Goal: Task Accomplishment & Management: Manage account settings

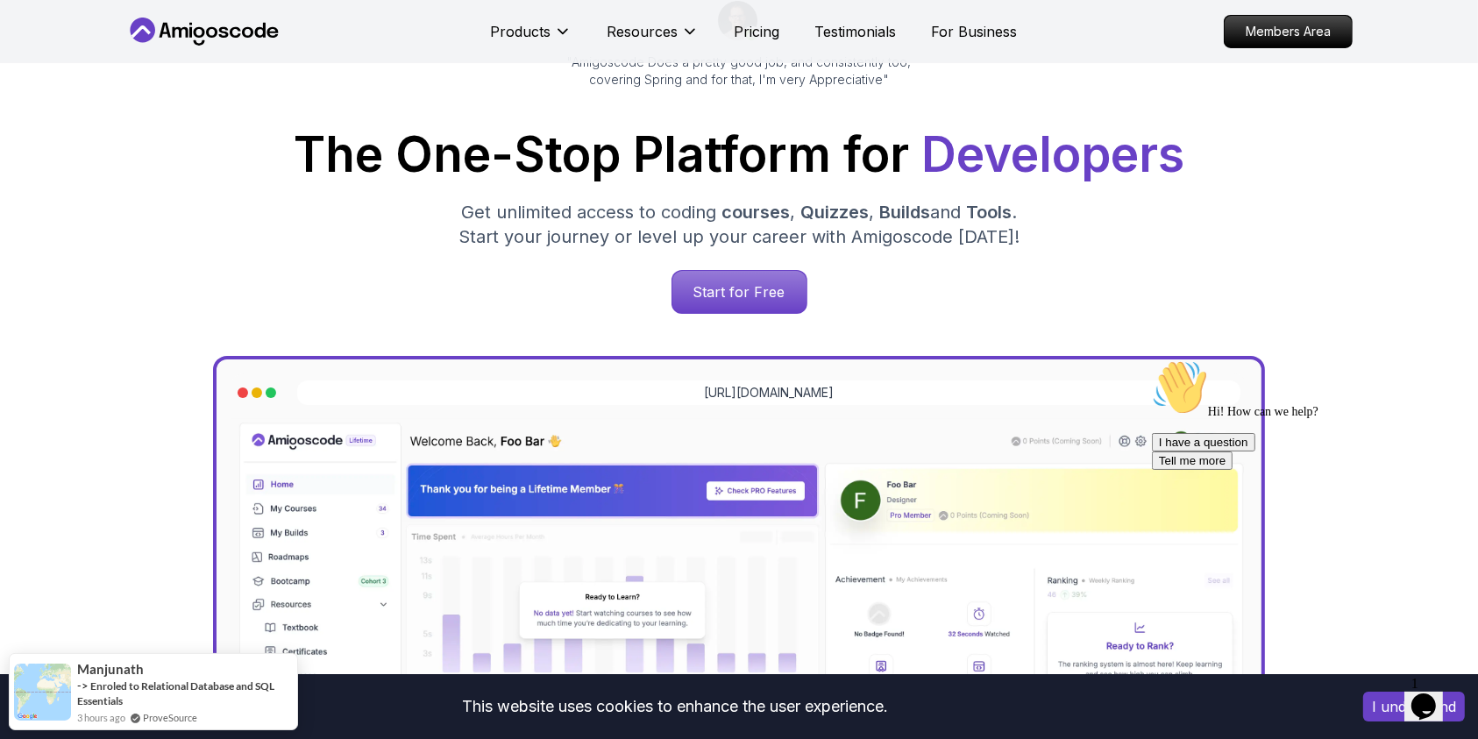
scroll to position [233, 0]
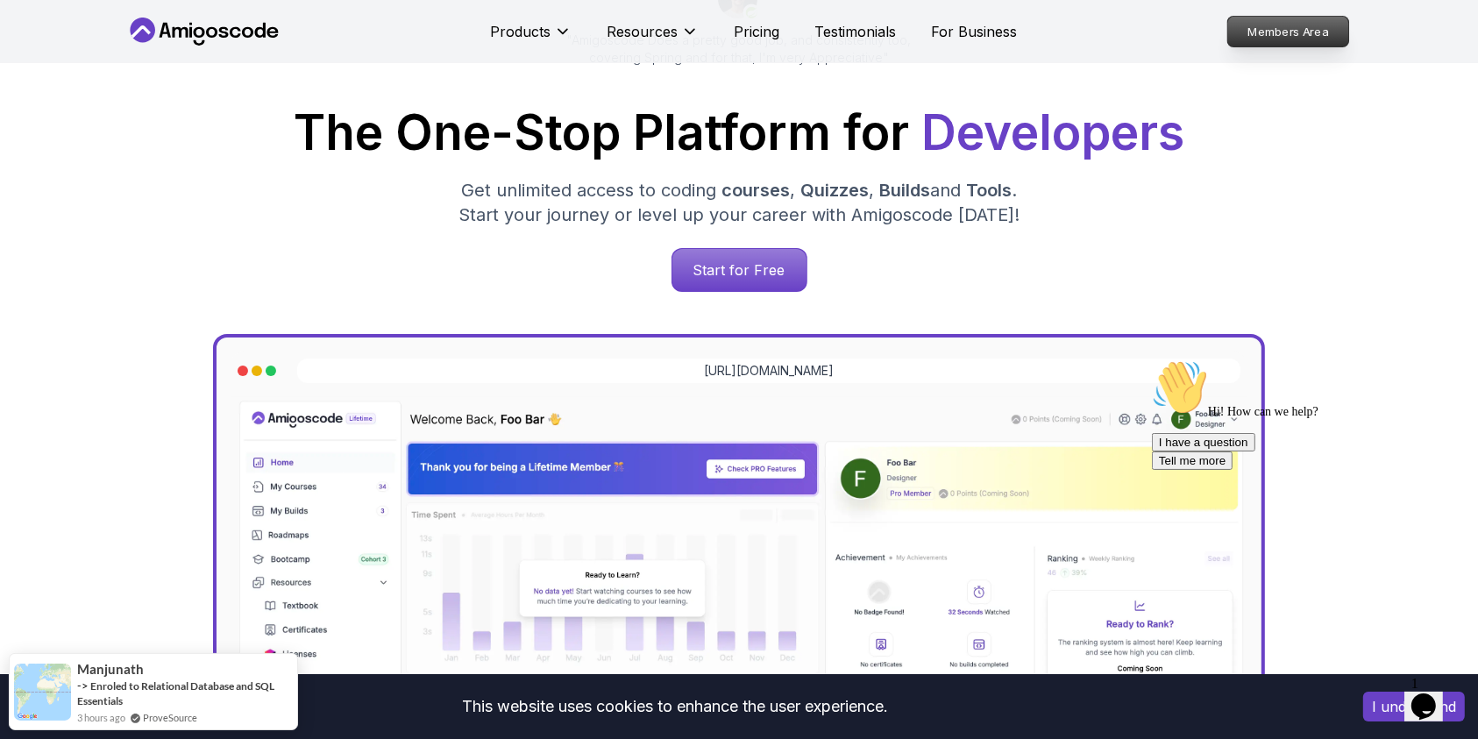
click at [1267, 30] on p "Members Area" at bounding box center [1288, 32] width 121 height 30
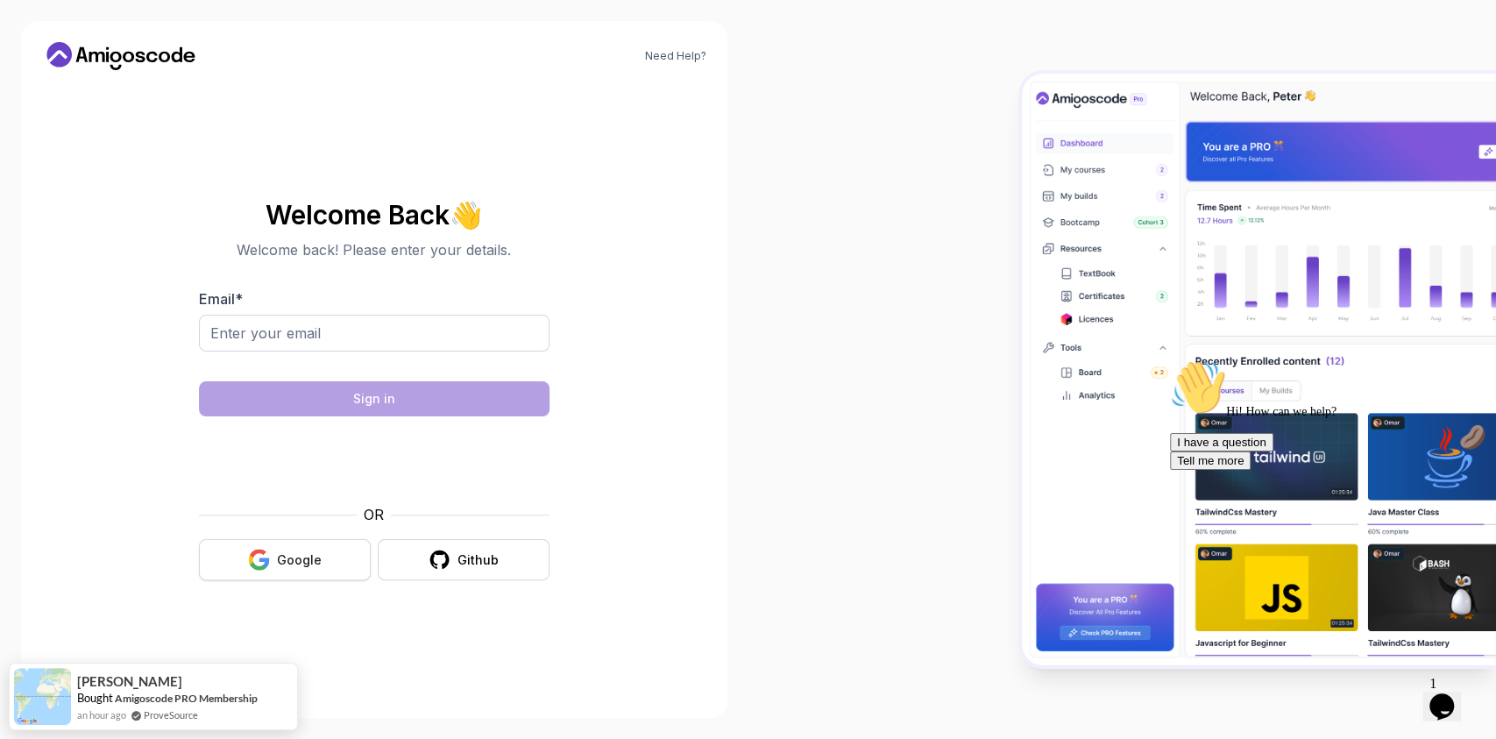
click at [293, 560] on div "Google" at bounding box center [299, 560] width 45 height 18
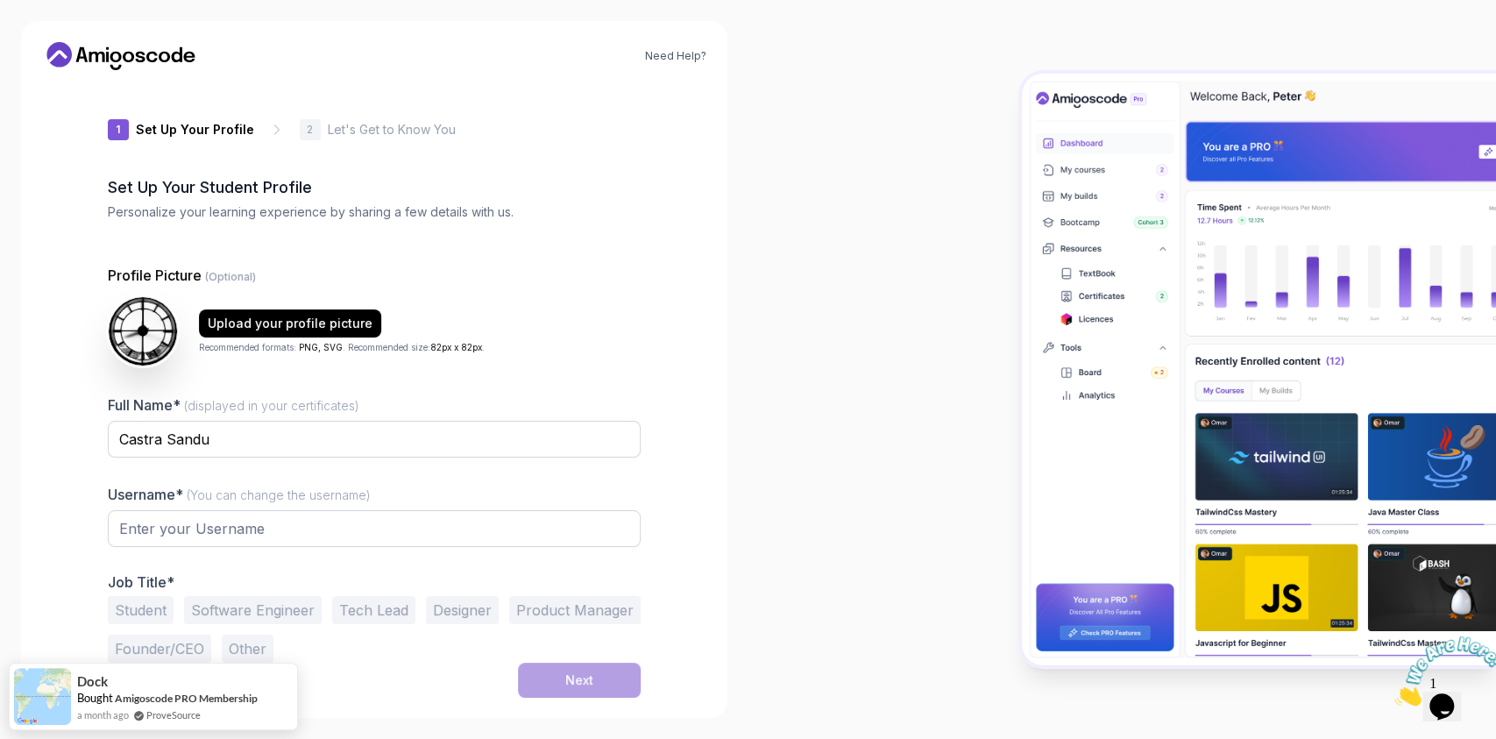
type input "cleverbisonea220"
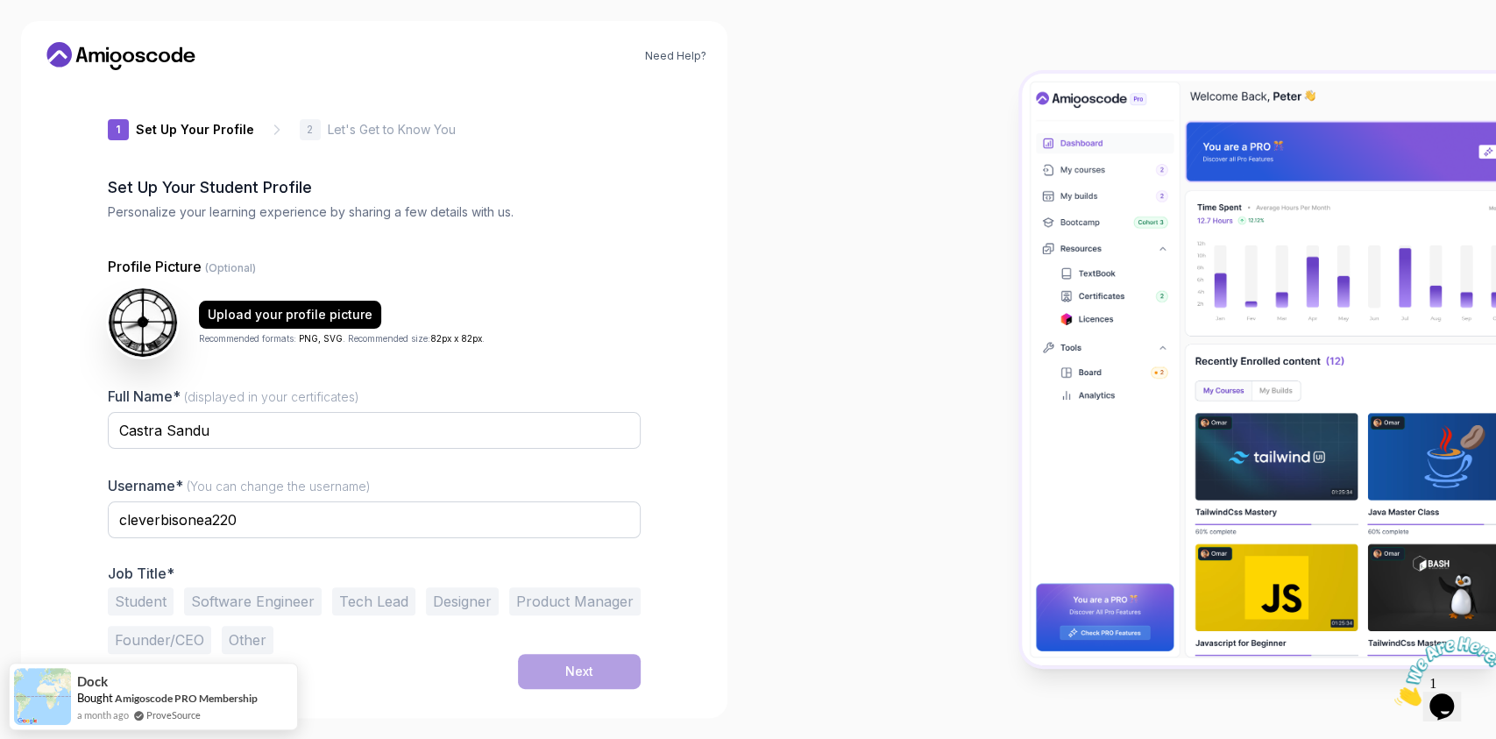
click at [191, 592] on button "Software Engineer" at bounding box center [253, 601] width 138 height 28
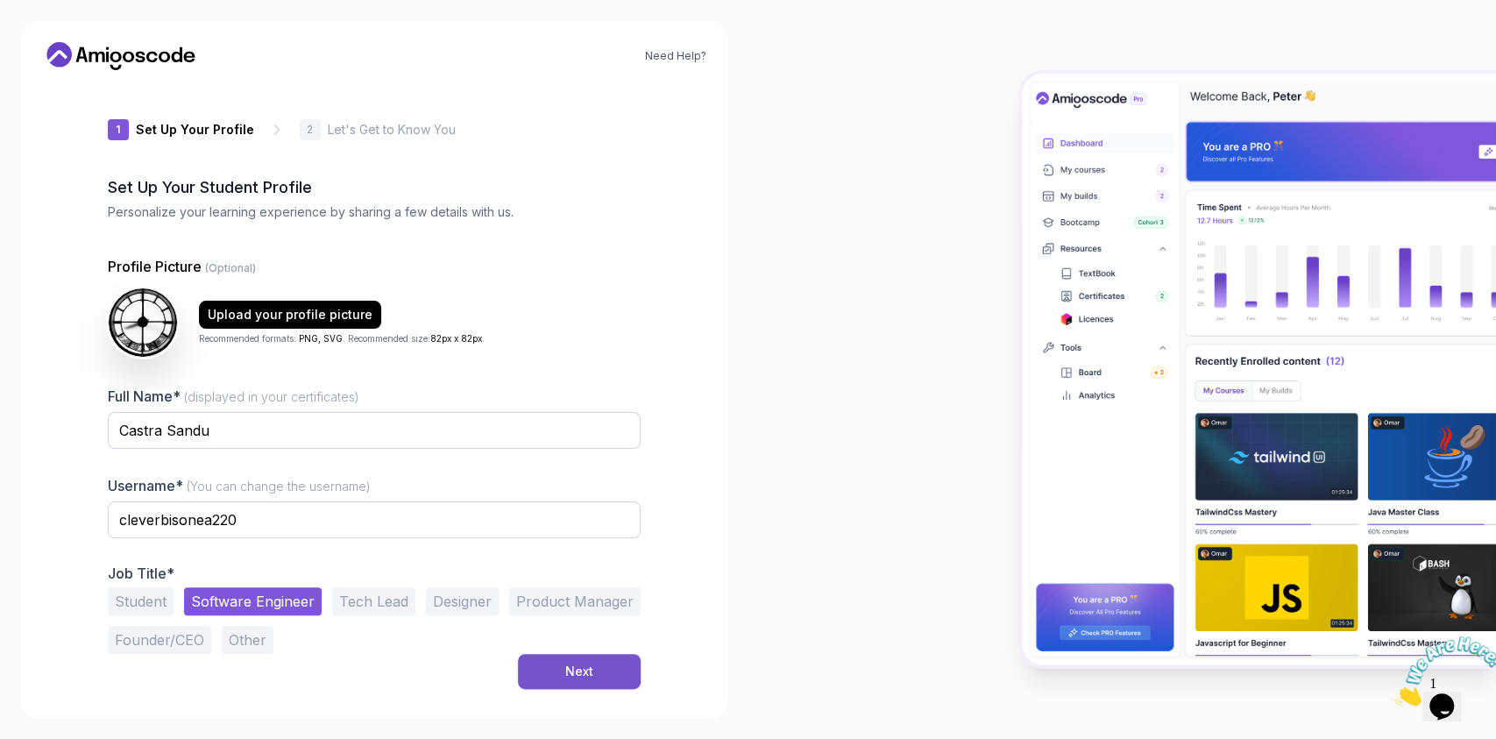
click at [566, 677] on div "Next" at bounding box center [579, 672] width 28 height 18
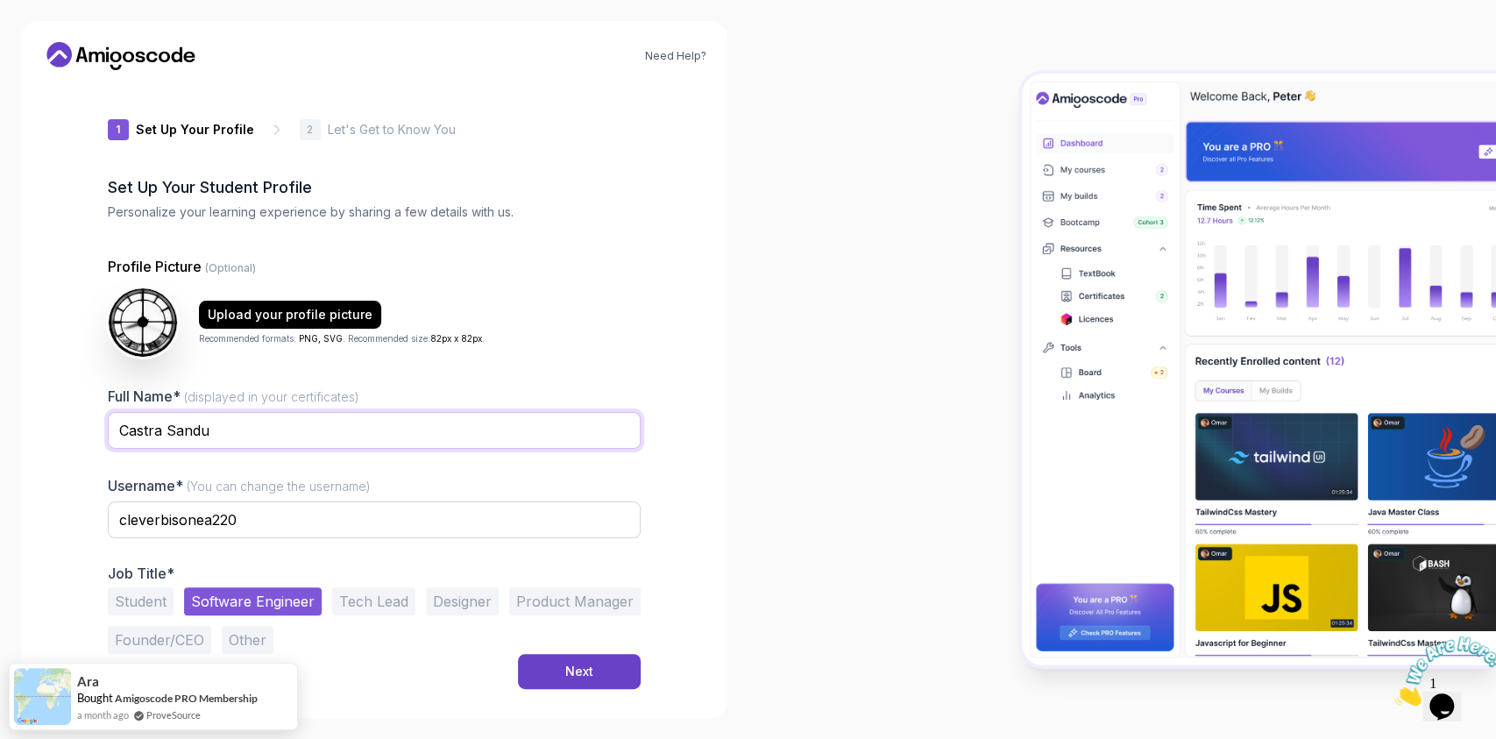
drag, startPoint x: 258, startPoint y: 416, endPoint x: 0, endPoint y: 421, distance: 257.7
click at [0, 417] on div "Need Help? 1 Set Up Your Profile 1 Set Up Your Profile 2 Let's Get to Know You …" at bounding box center [374, 369] width 748 height 739
type input "[PERSON_NAME]"
click at [576, 675] on div "Next" at bounding box center [579, 672] width 28 height 18
drag, startPoint x: 776, startPoint y: 27, endPoint x: 780, endPoint y: 39, distance: 12.2
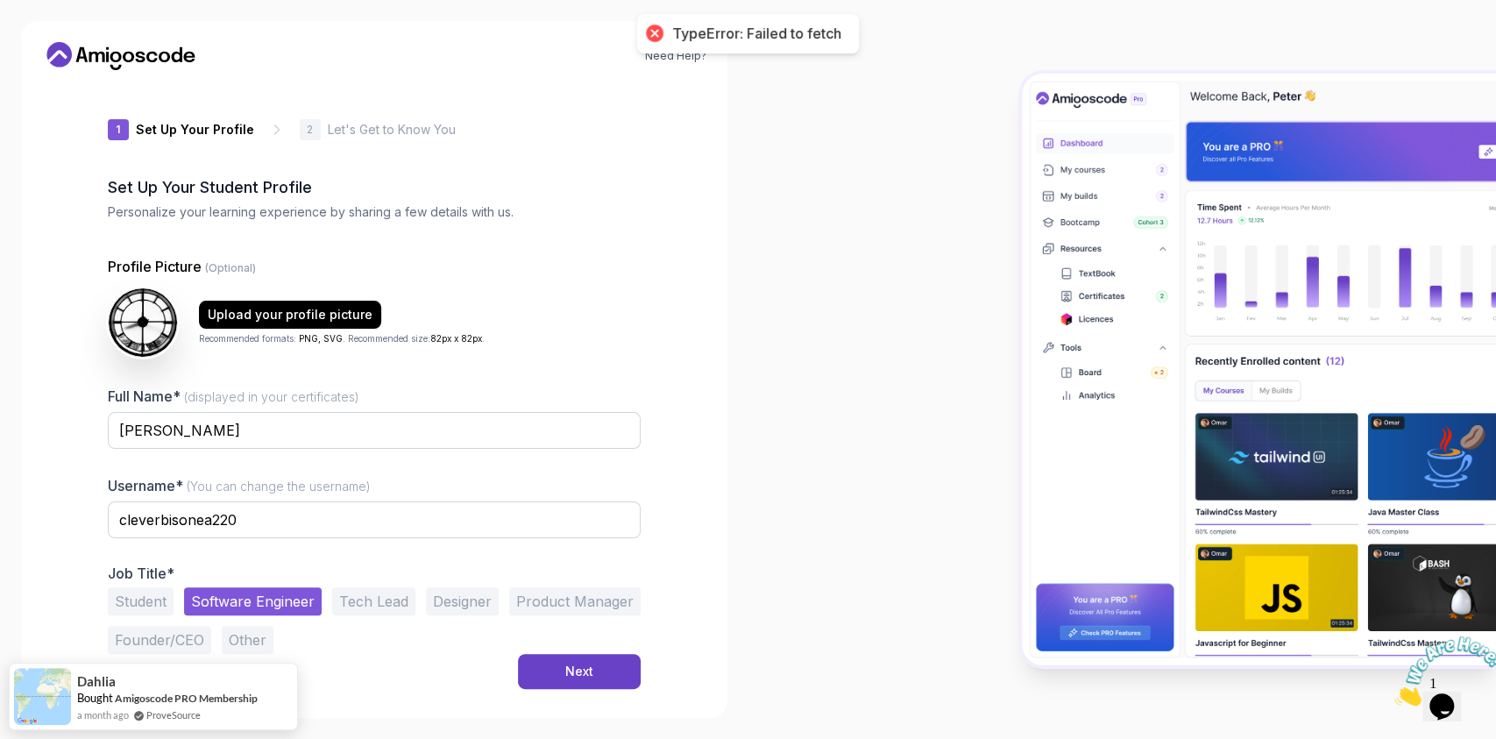
click at [777, 27] on div "TypeError: Failed to fetch" at bounding box center [756, 34] width 169 height 18
click at [88, 61] on icon at bounding box center [121, 56] width 158 height 28
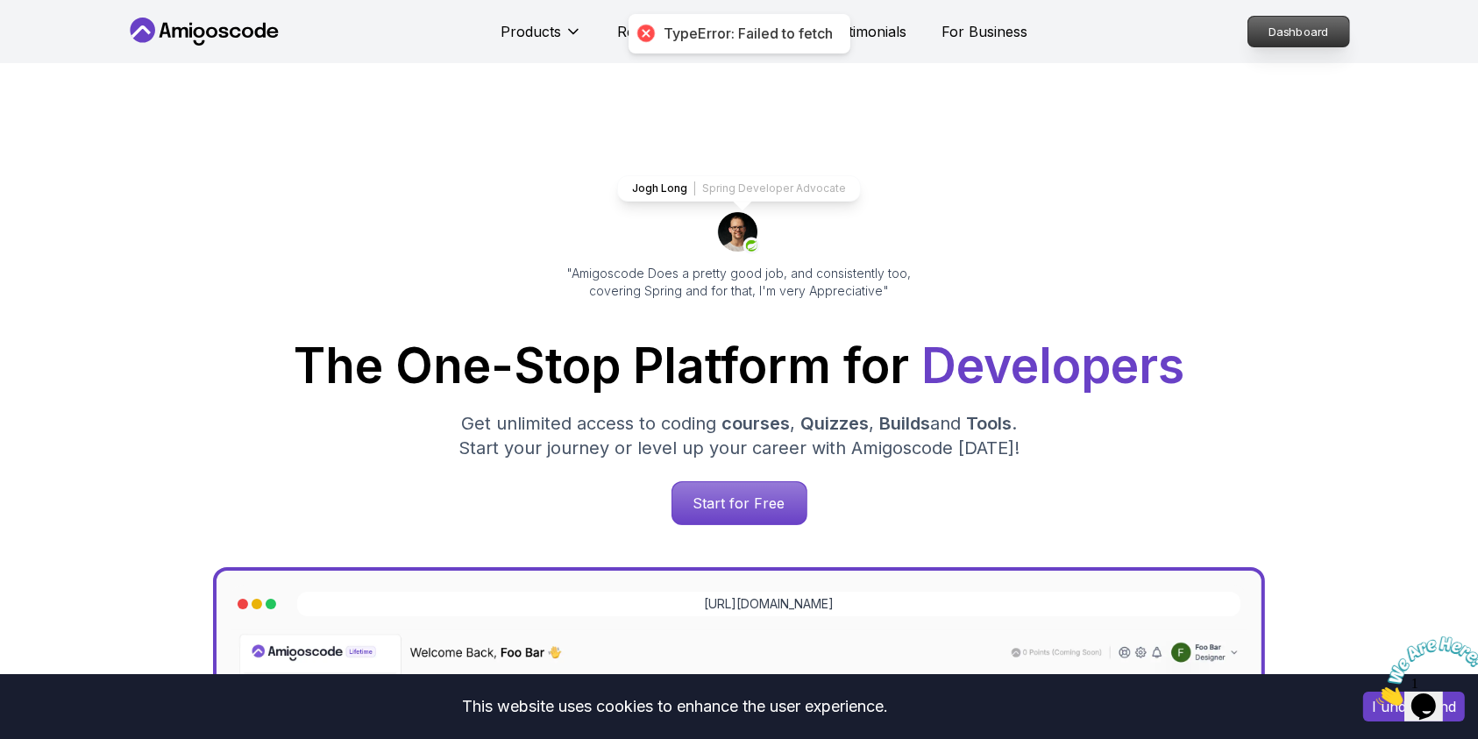
click at [1305, 20] on p "Dashboard" at bounding box center [1298, 32] width 101 height 30
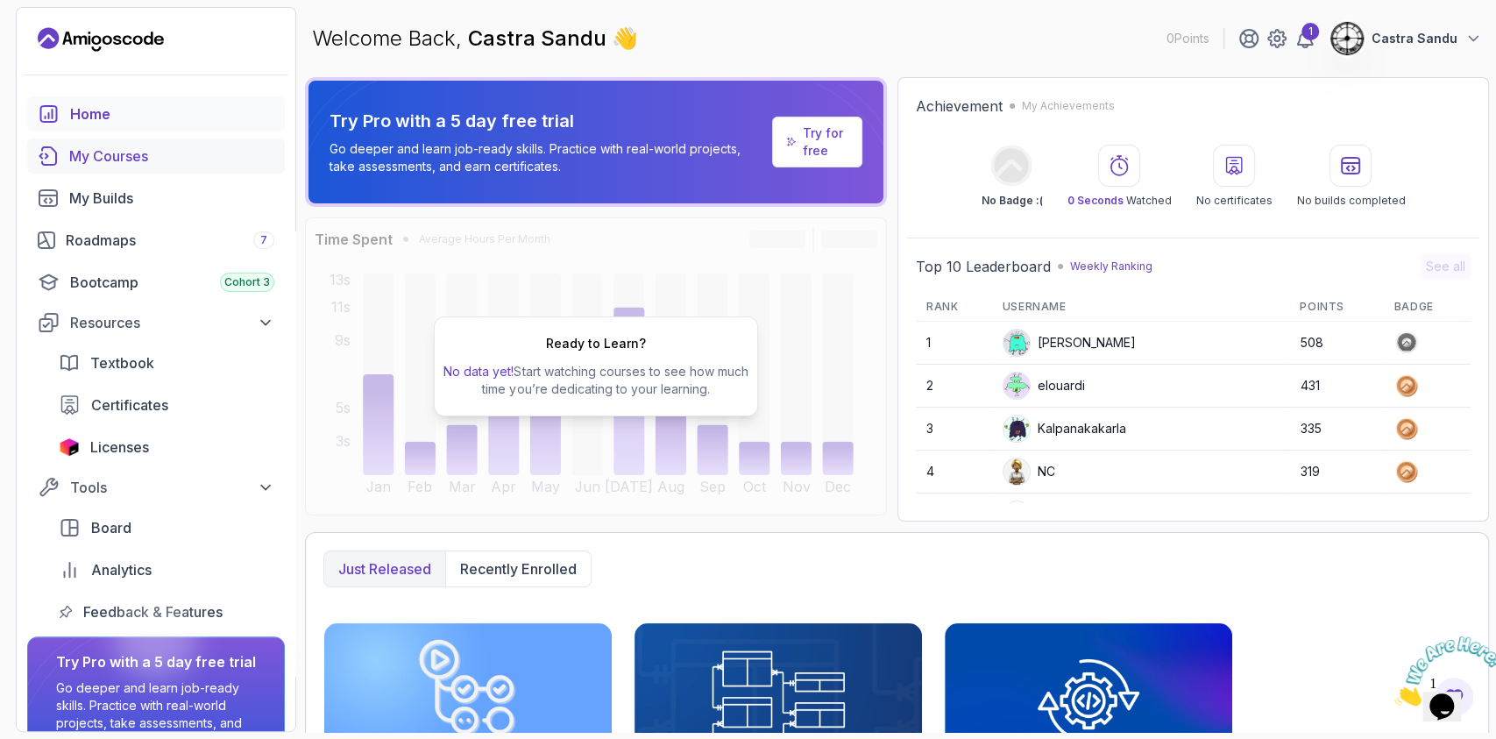
click at [124, 160] on div "My Courses" at bounding box center [171, 155] width 205 height 21
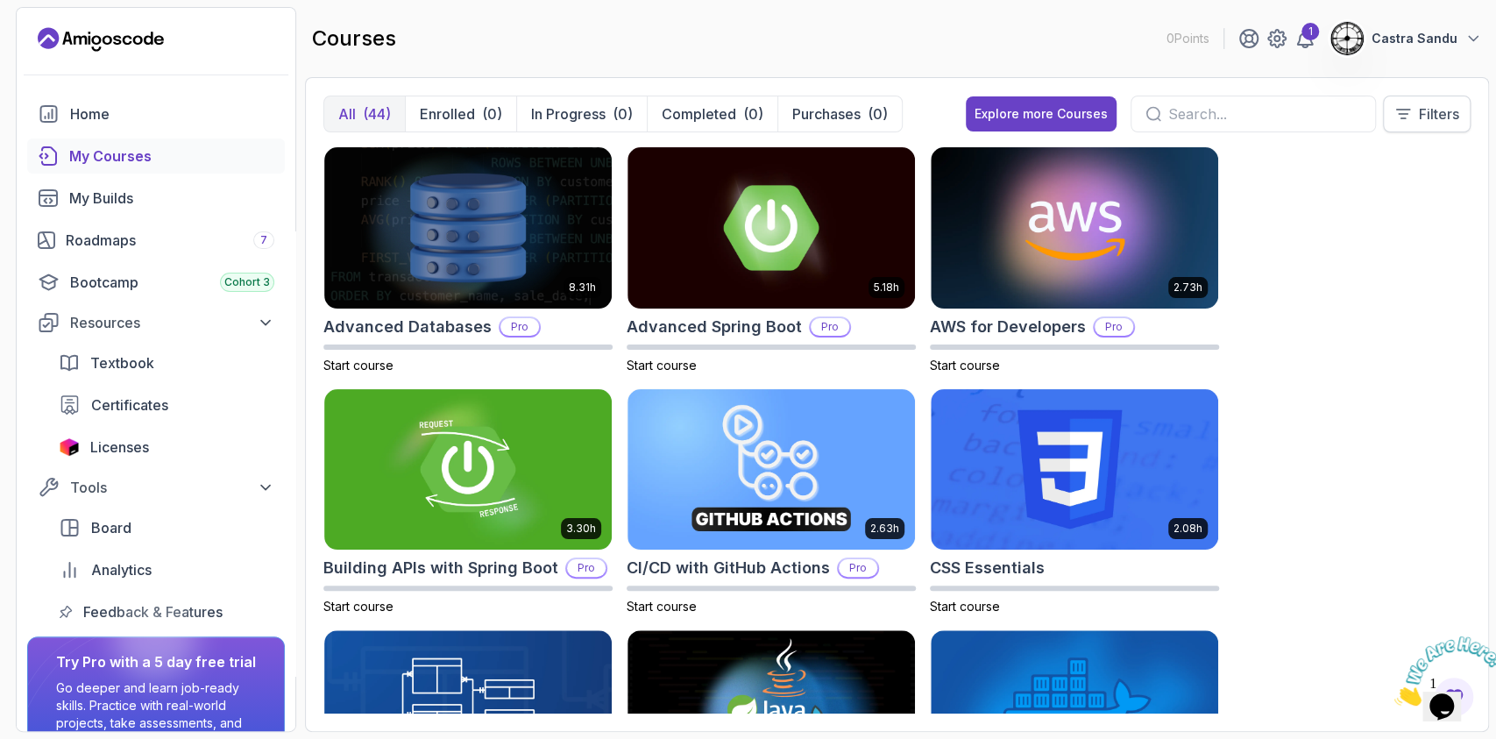
drag, startPoint x: 1493, startPoint y: 130, endPoint x: 1449, endPoint y: 117, distance: 45.5
click at [1491, 130] on section "0 Points 1 Castra Sandu Home My Courses My Builds Roadmaps 7 Bootcamp Cohort 3 …" at bounding box center [748, 369] width 1496 height 739
click at [1389, 102] on button "Filters" at bounding box center [1427, 114] width 88 height 37
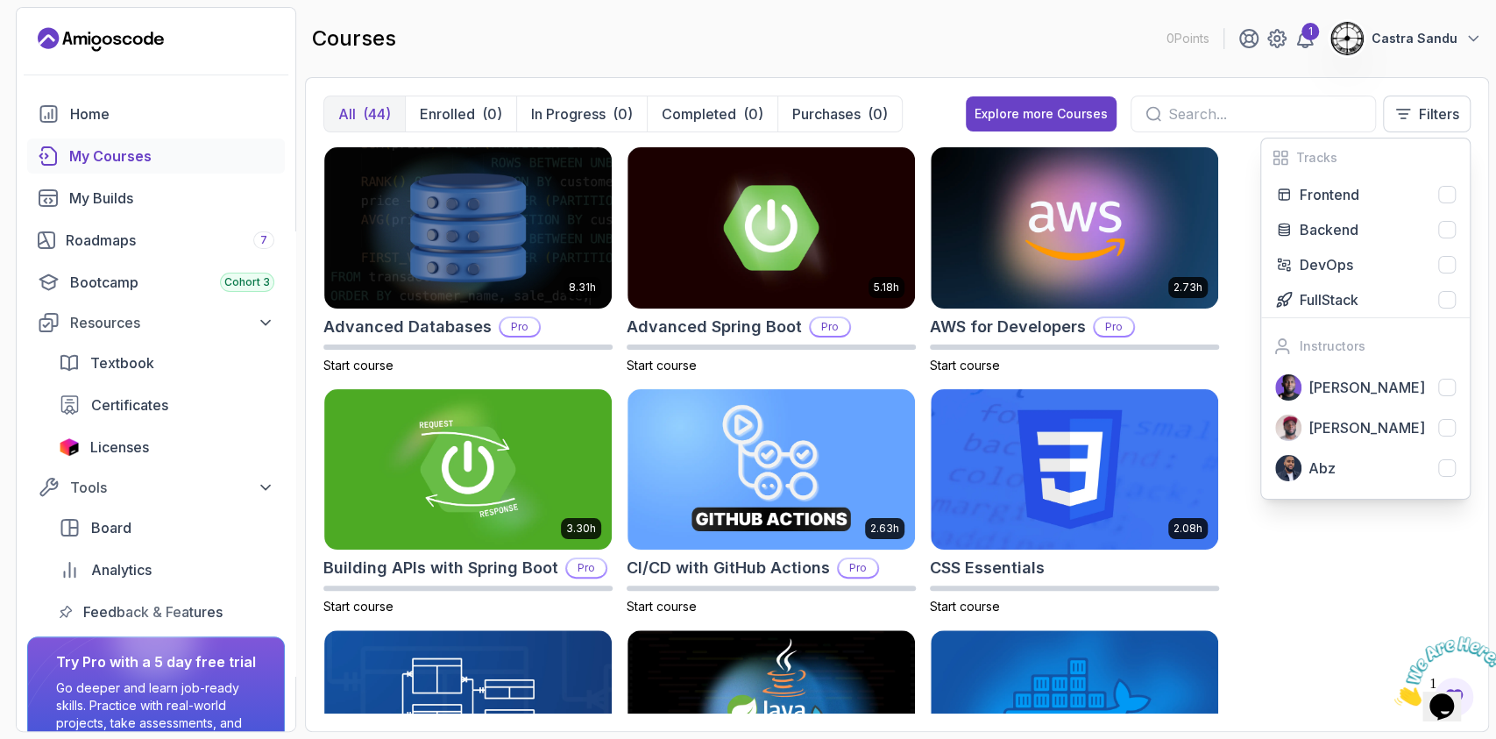
click at [1311, 577] on div "8.31h Advanced Databases Pro Start course 5.18h Advanced Spring Boot Pro Start …" at bounding box center [896, 429] width 1147 height 567
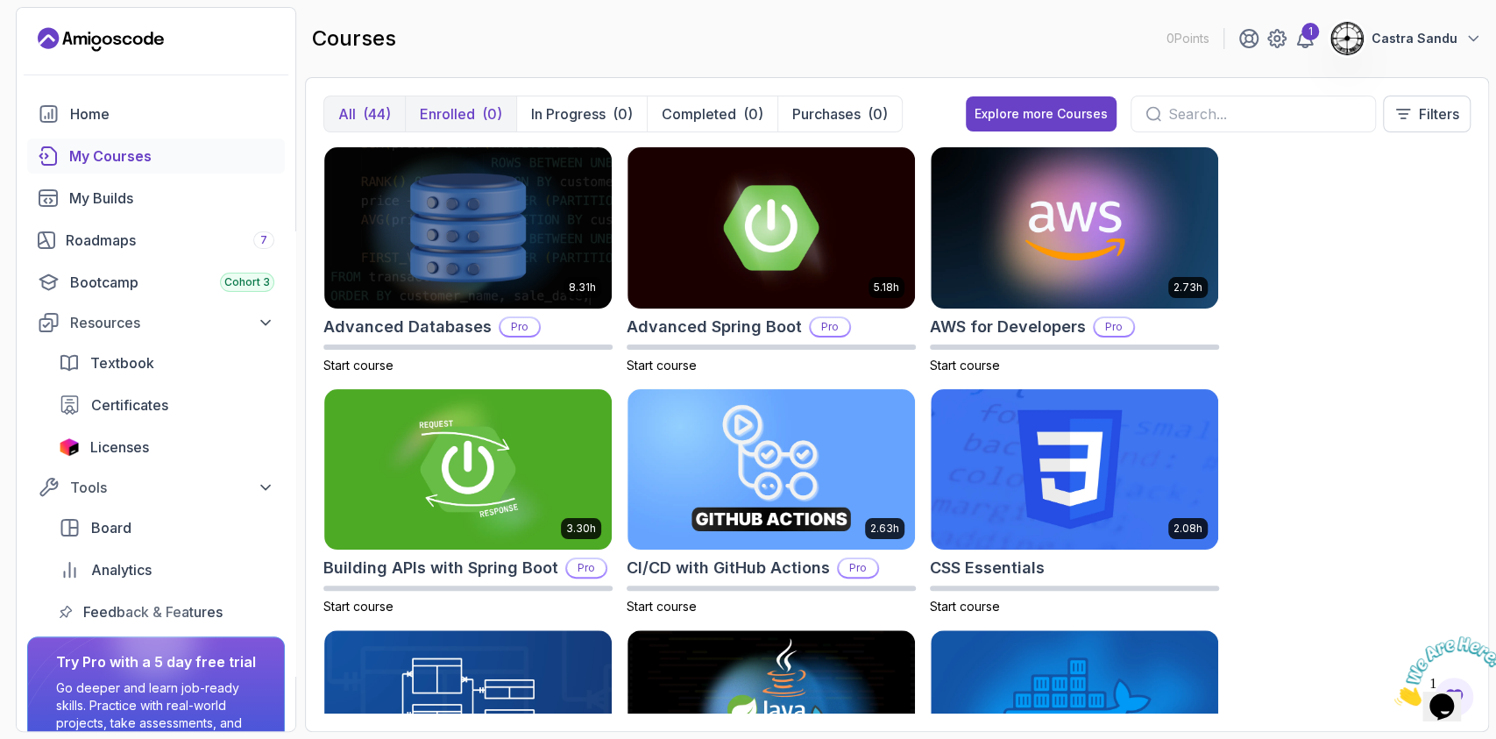
click at [435, 116] on p "Enrolled" at bounding box center [447, 113] width 55 height 21
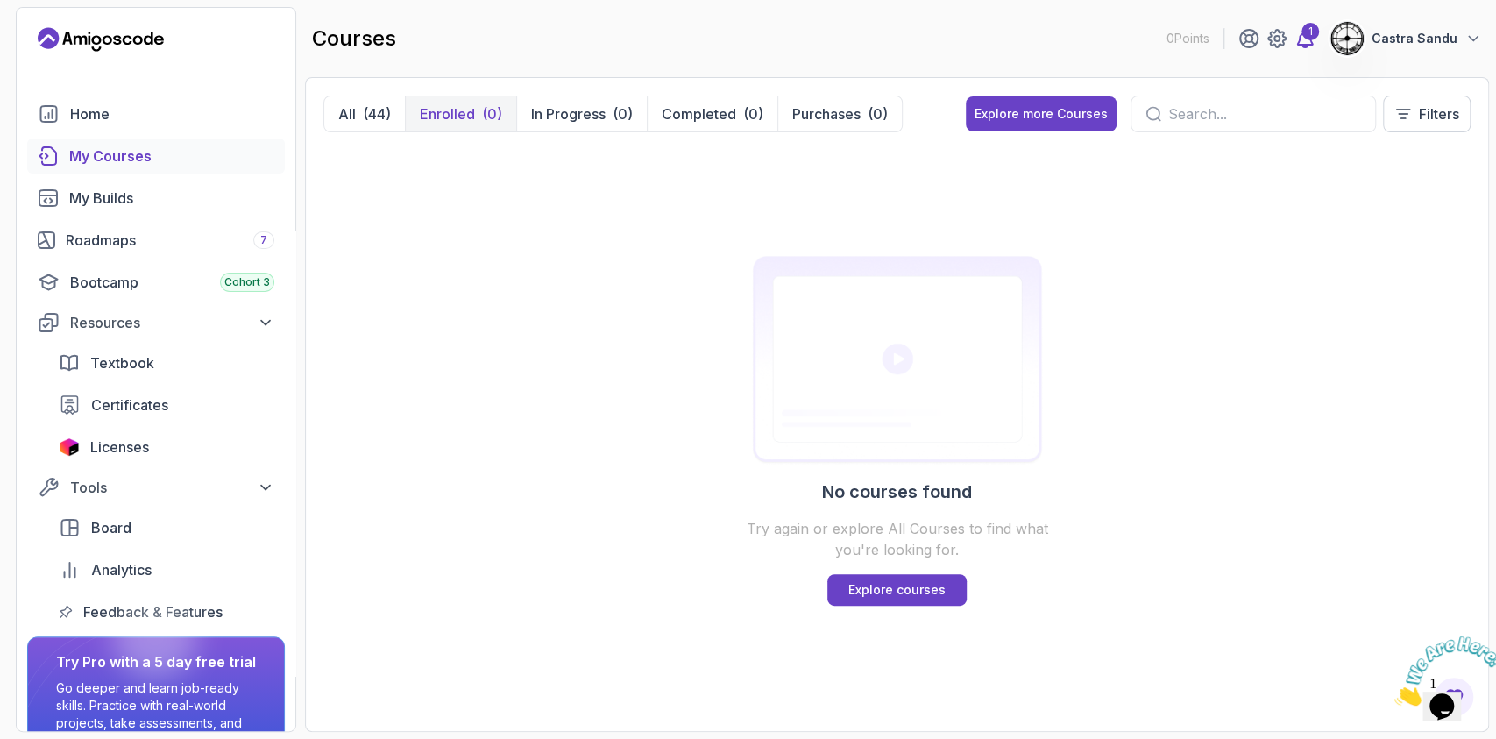
click at [1301, 47] on icon at bounding box center [1304, 38] width 21 height 21
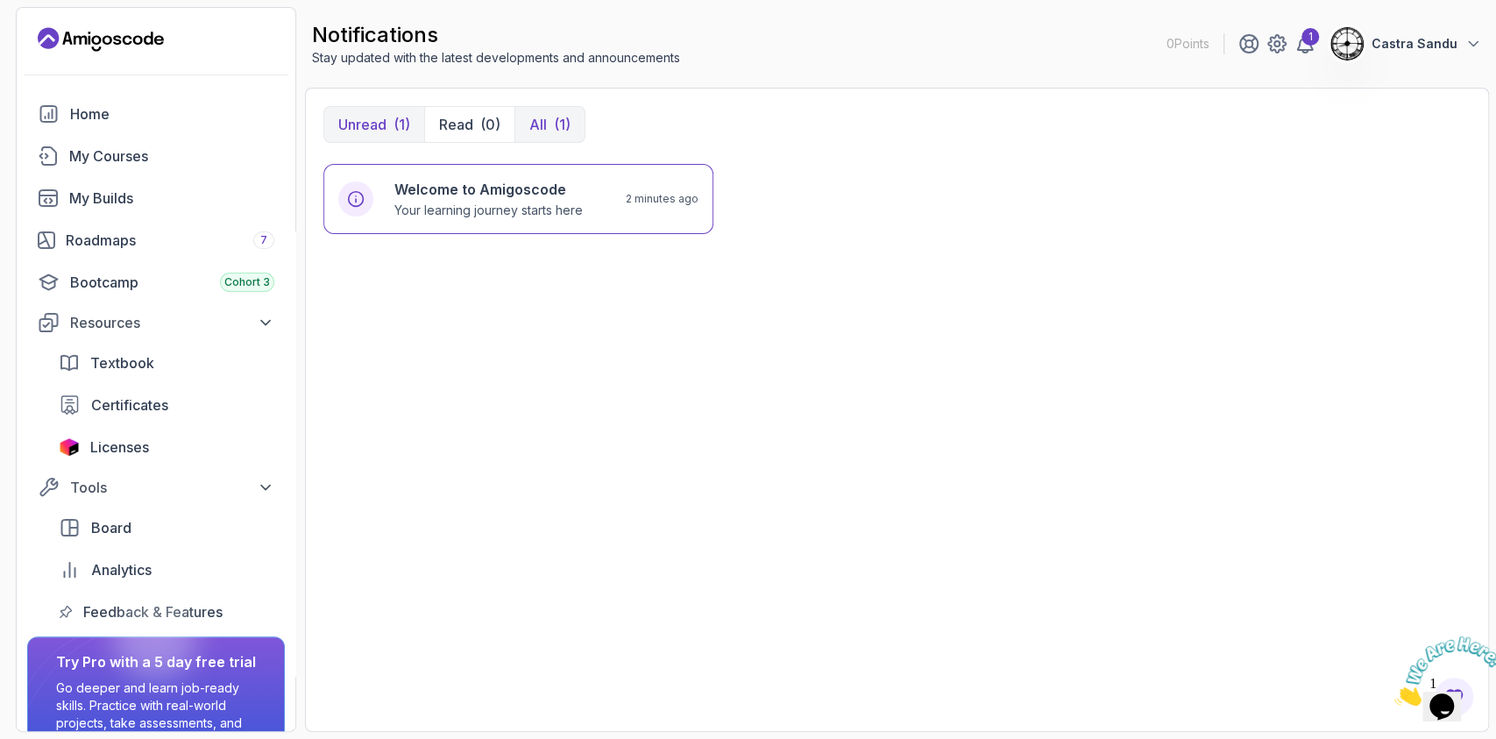
click at [585, 130] on div "Unread (1) Read (0) All (1)" at bounding box center [896, 124] width 1147 height 37
click at [547, 124] on button "All (1)" at bounding box center [549, 124] width 70 height 35
